Goal: Check status: Check status

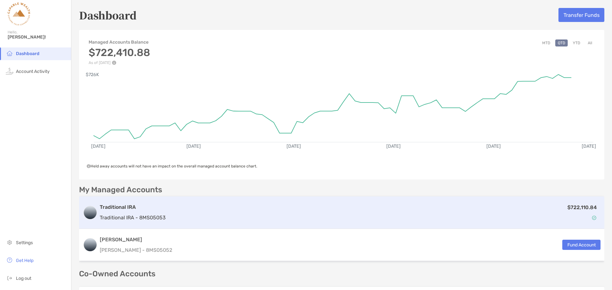
click at [274, 207] on div "$722,110.84" at bounding box center [384, 213] width 432 height 18
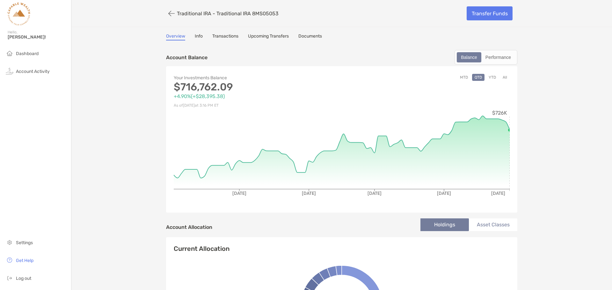
click at [491, 76] on button "YTD" at bounding box center [492, 77] width 12 height 7
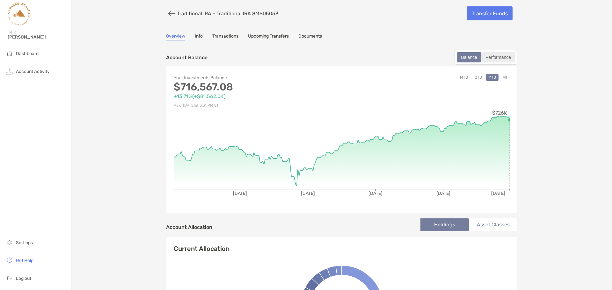
click at [497, 57] on div "Performance" at bounding box center [498, 57] width 33 height 9
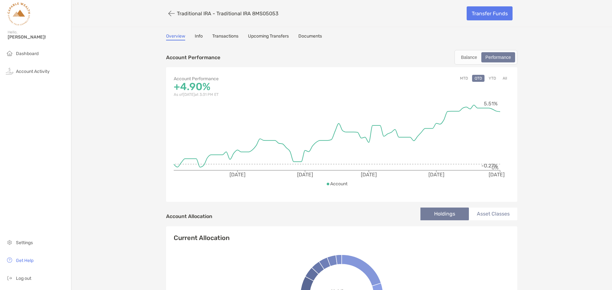
click at [491, 77] on button "YTD" at bounding box center [492, 78] width 12 height 7
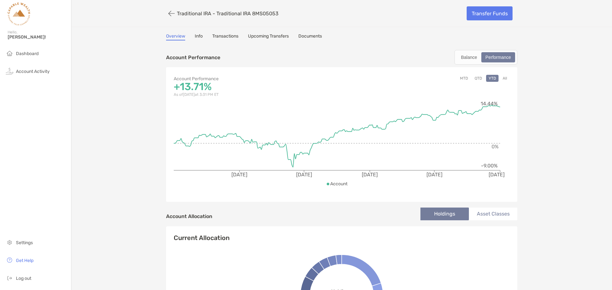
click at [504, 78] on button "All" at bounding box center [505, 78] width 10 height 7
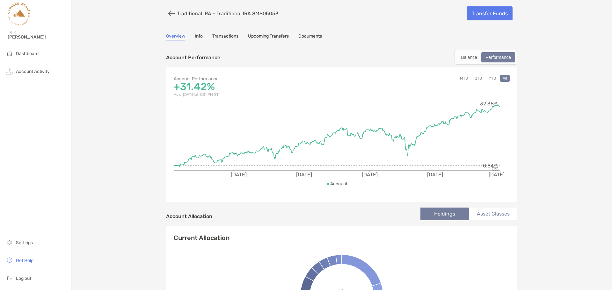
click at [492, 78] on button "YTD" at bounding box center [492, 78] width 12 height 7
